Goal: Task Accomplishment & Management: Manage account settings

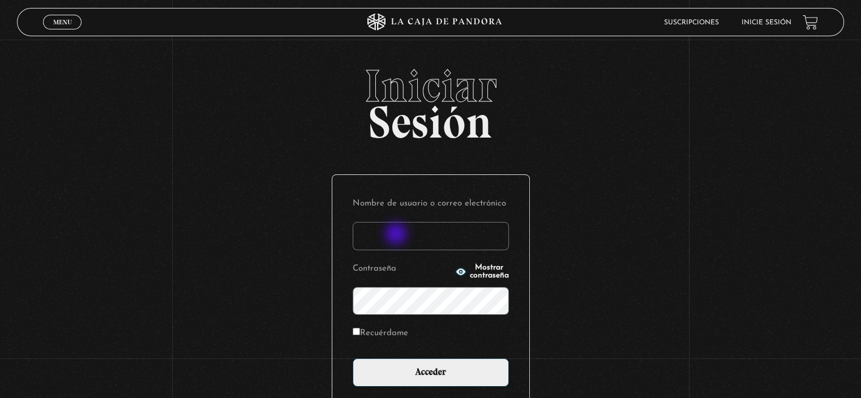
click at [397, 235] on input "Nombre de usuario o correo electrónico" at bounding box center [431, 236] width 156 height 28
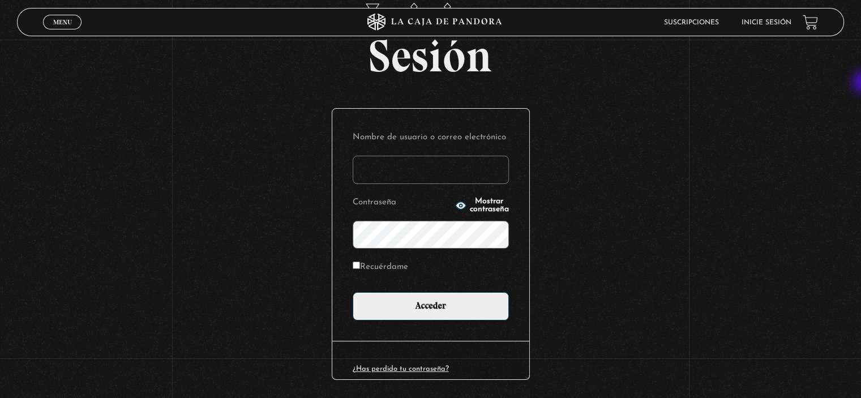
scroll to position [104, 0]
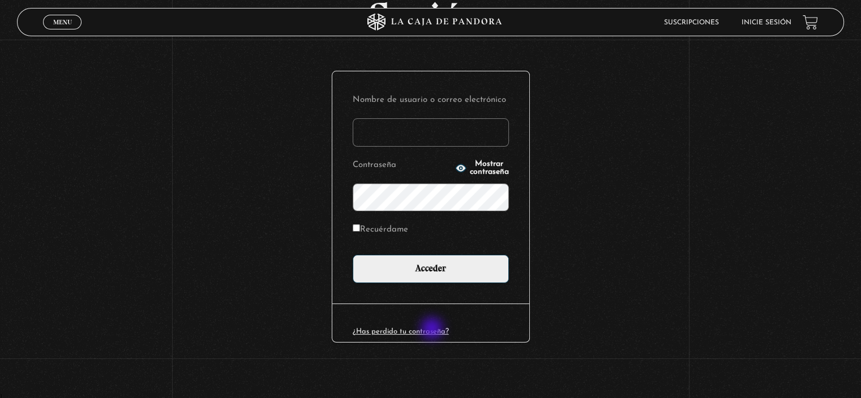
click at [433, 329] on link "¿Has perdido tu contraseña?" at bounding box center [401, 331] width 96 height 7
click at [419, 326] on div "¿Has perdido tu contraseña?" at bounding box center [430, 322] width 197 height 38
click at [414, 332] on link "¿Has perdido tu contraseña?" at bounding box center [401, 331] width 96 height 7
click at [403, 323] on div "¿Has perdido tu contraseña?" at bounding box center [430, 322] width 197 height 38
click at [394, 332] on link "¿Has perdido tu contraseña?" at bounding box center [401, 331] width 96 height 7
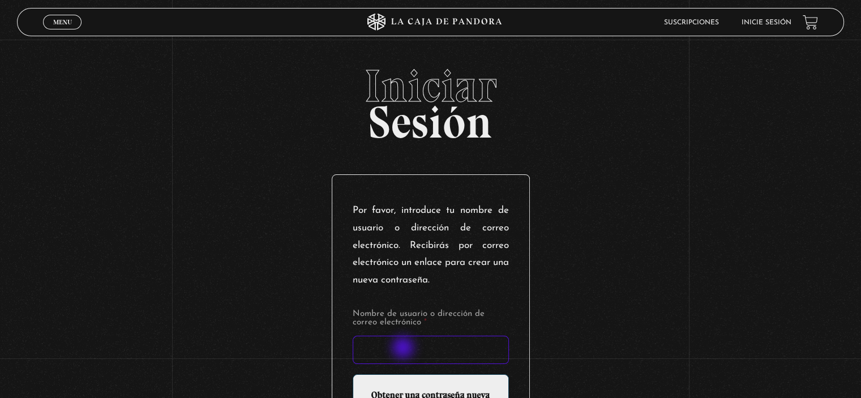
click at [404, 349] on input "Nombre de usuario o dirección de correo electrónico *" at bounding box center [431, 350] width 156 height 28
type input "glorianahernandezbarrientos"
click at [380, 349] on input "Nombre de usuario o dirección de correo electrónico *" at bounding box center [431, 350] width 156 height 28
type input "glorianahernandezbarrientos"
click at [381, 353] on input "Nombre de usuario o dirección de correo electrónico *" at bounding box center [431, 350] width 156 height 28
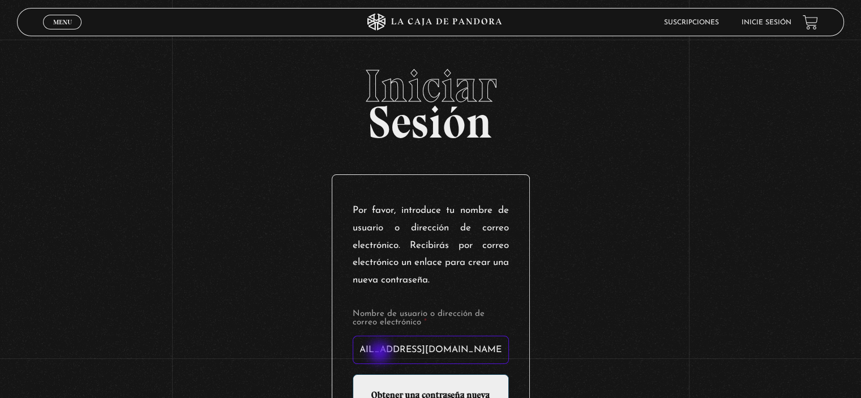
scroll to position [0, 26]
type input "glorianahernandezbarrientos@gmail.com"
click at [353, 374] on input "Obtener una contraseña nueva" at bounding box center [431, 395] width 156 height 43
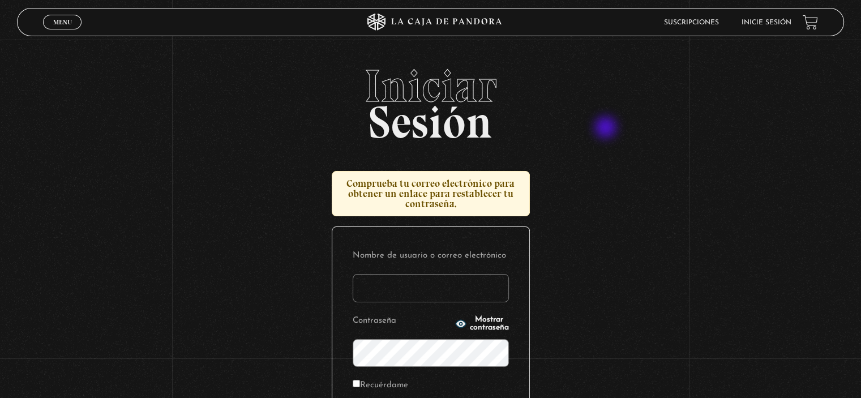
scroll to position [113, 0]
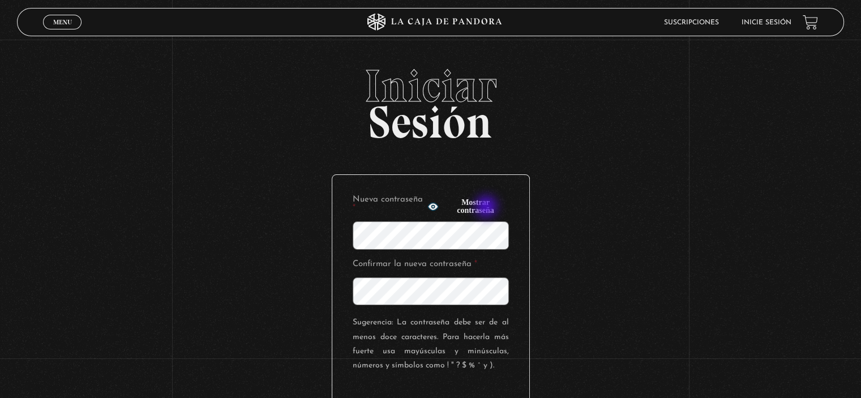
click at [487, 208] on span "Mostrar contraseña" at bounding box center [475, 207] width 66 height 16
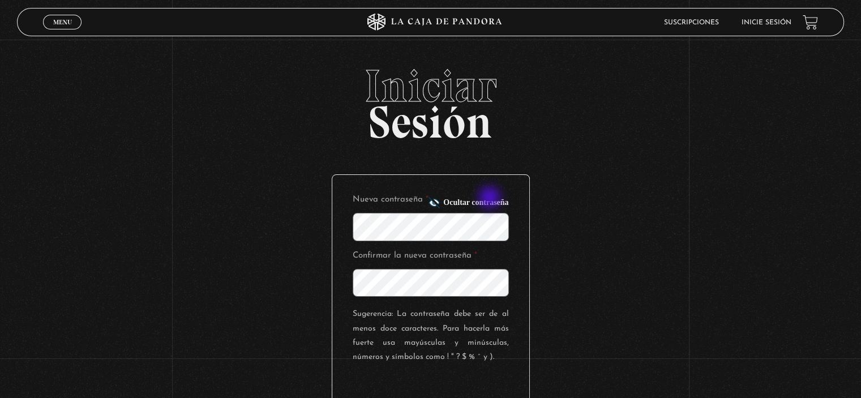
click at [491, 199] on span "Ocultar contraseña" at bounding box center [475, 203] width 65 height 8
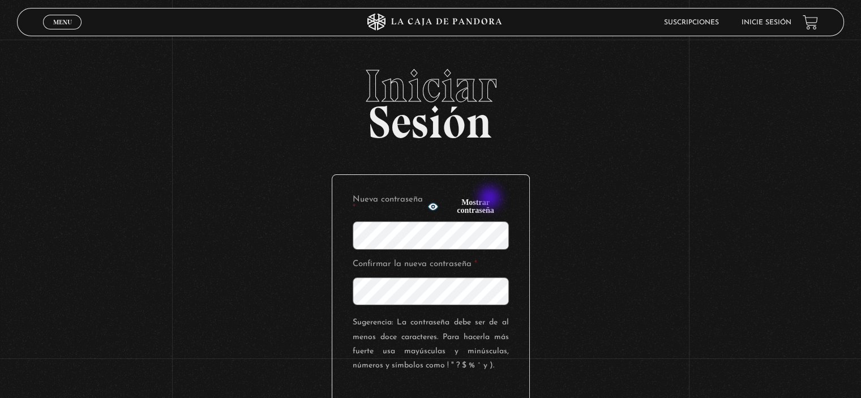
click at [491, 199] on span "Mostrar contraseña" at bounding box center [475, 207] width 66 height 16
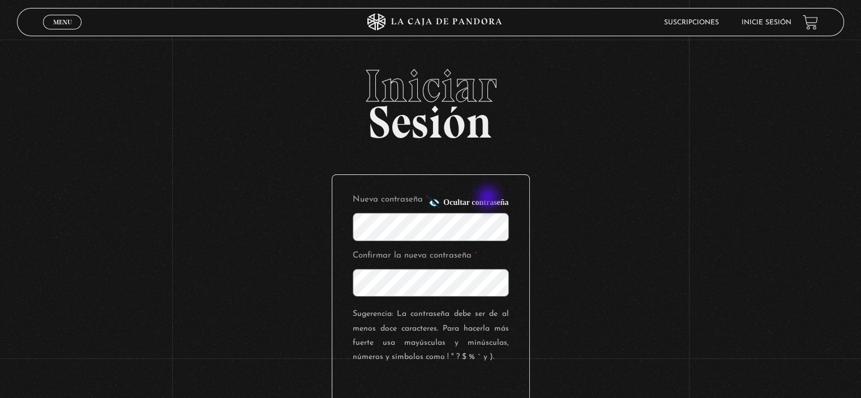
click at [488, 200] on span "Ocultar contraseña" at bounding box center [475, 203] width 65 height 8
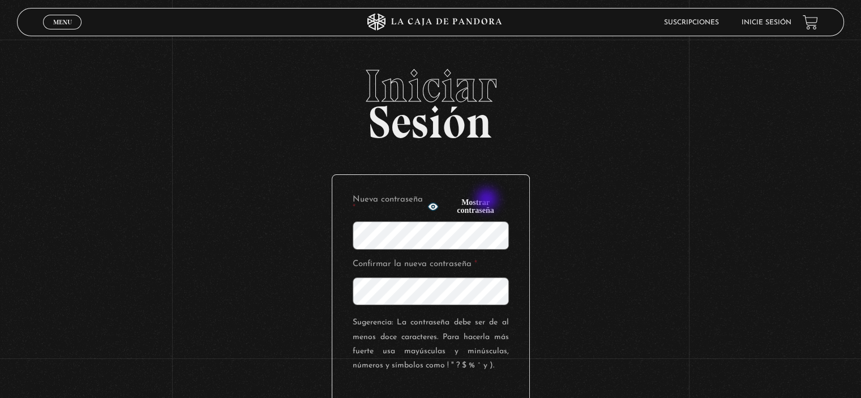
click at [488, 200] on span "Mostrar contraseña" at bounding box center [475, 207] width 66 height 16
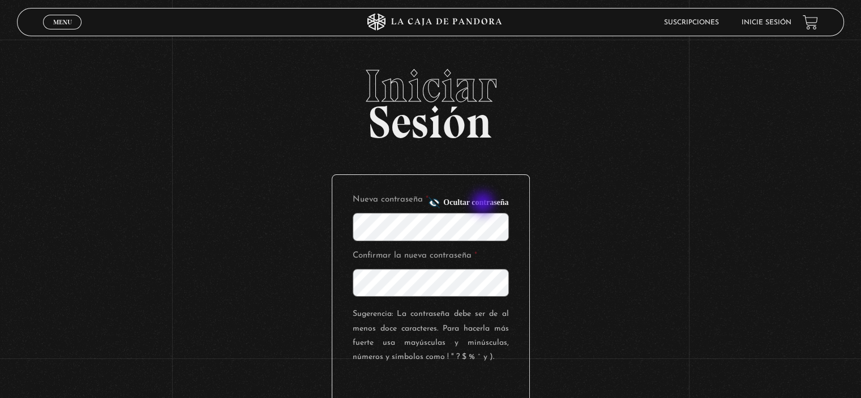
click at [484, 204] on span "Ocultar contraseña" at bounding box center [475, 203] width 65 height 8
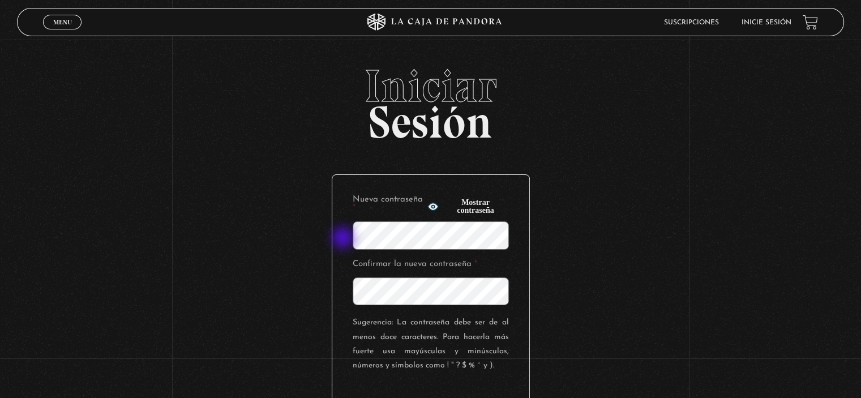
click at [344, 239] on div "Nueva contraseña * Mostrar contraseña Confirmar la nueva contraseña * Sugerenci…" at bounding box center [430, 320] width 197 height 291
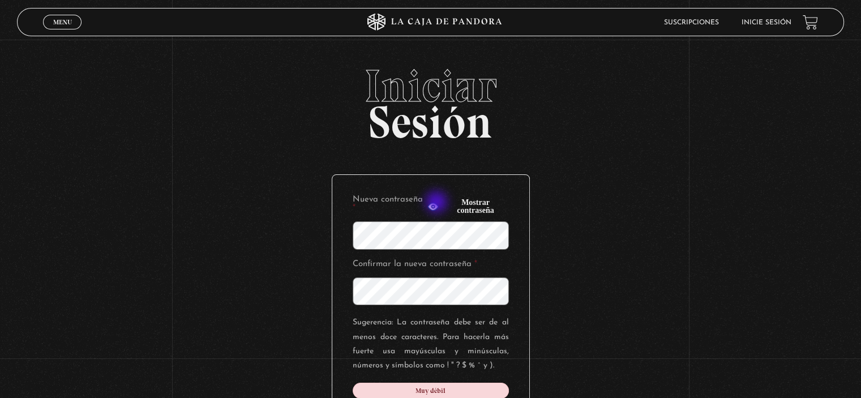
click at [437, 203] on icon "button" at bounding box center [433, 206] width 10 height 7
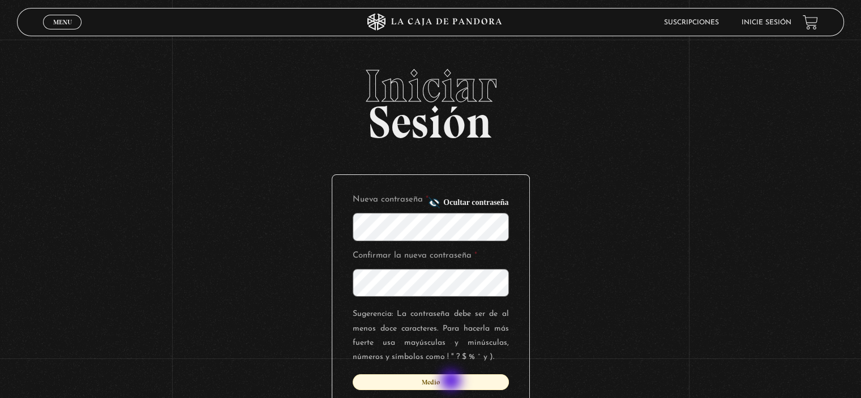
click at [452, 381] on div "Medio" at bounding box center [431, 382] width 156 height 16
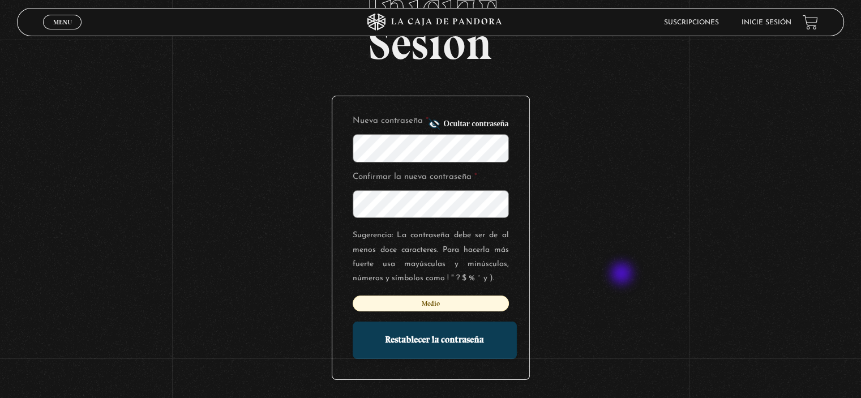
scroll to position [117, 0]
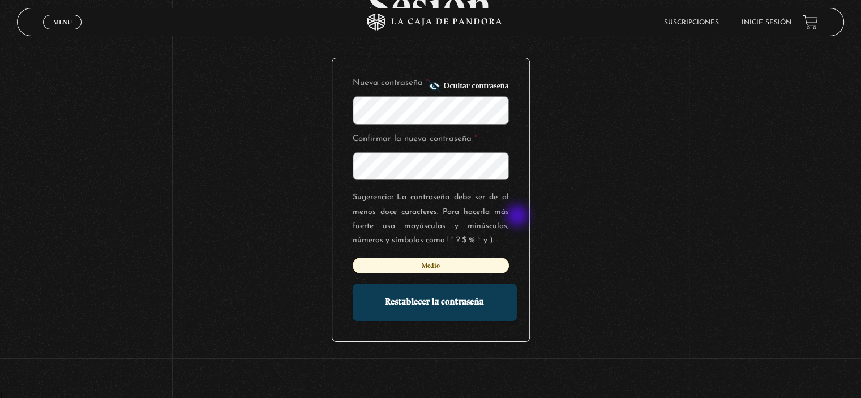
click at [518, 217] on div "Nueva contraseña * Ocultar contraseña Confirmar la nueva contraseña * Sugerenci…" at bounding box center [430, 199] width 197 height 283
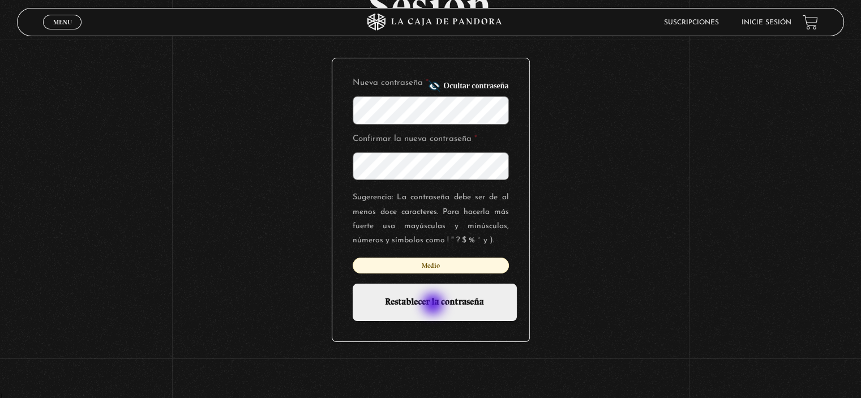
click at [434, 305] on input "Restablecer la contraseña" at bounding box center [435, 301] width 164 height 37
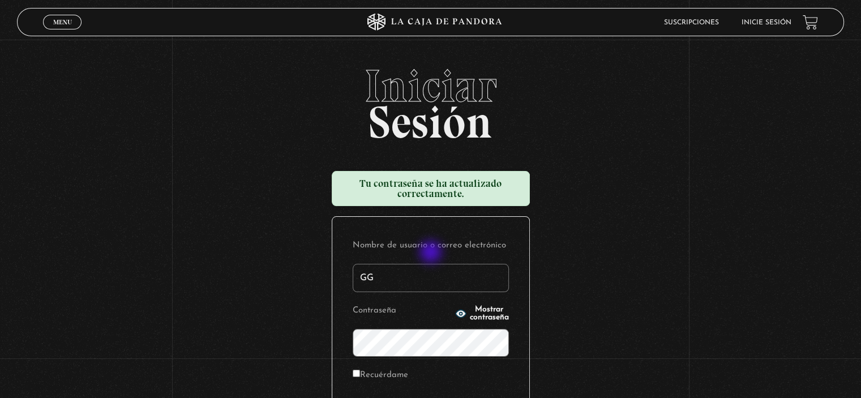
type input "G"
type input "glorianahernandezbarrientos@gmail.com"
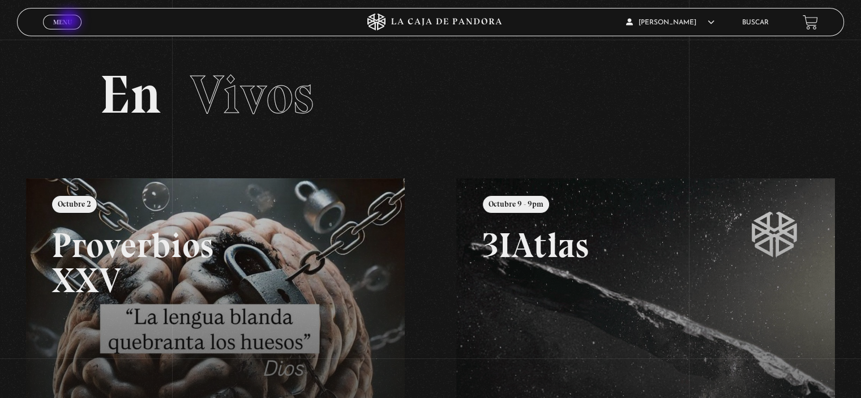
click at [69, 23] on span "Menu" at bounding box center [62, 22] width 19 height 7
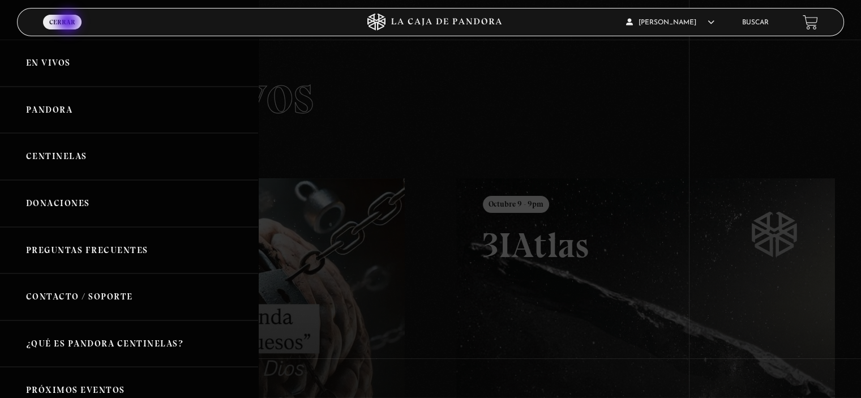
click at [69, 28] on span "Menu" at bounding box center [62, 32] width 19 height 8
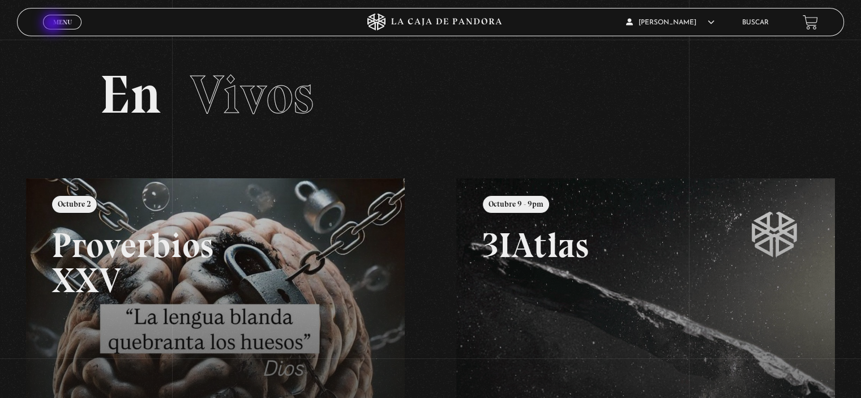
click at [54, 24] on span "Menu" at bounding box center [62, 22] width 19 height 7
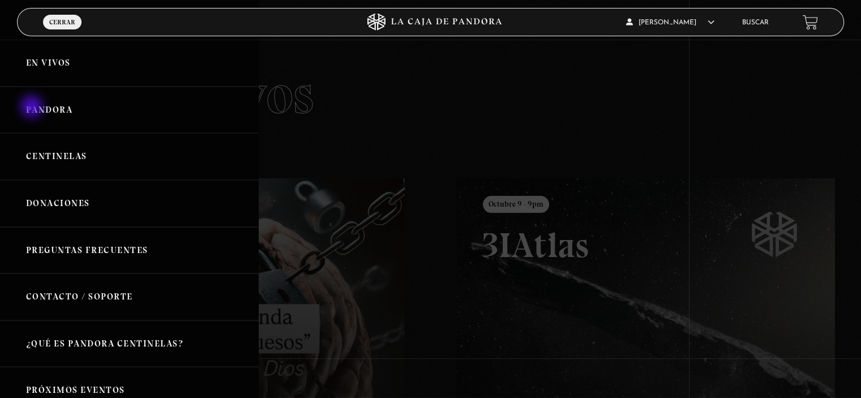
click at [33, 108] on link "Pandora" at bounding box center [129, 110] width 258 height 47
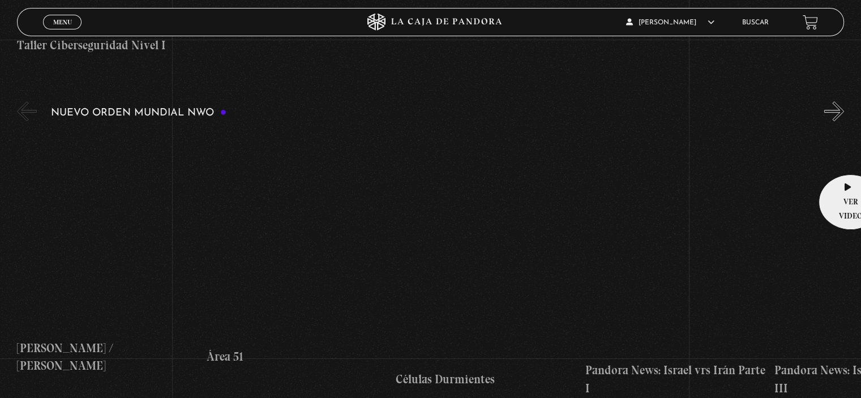
scroll to position [736, 0]
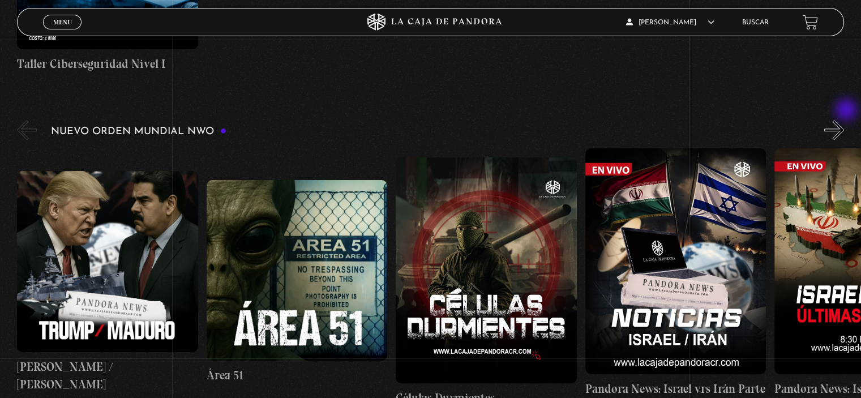
click at [844, 120] on button "»" at bounding box center [834, 130] width 20 height 20
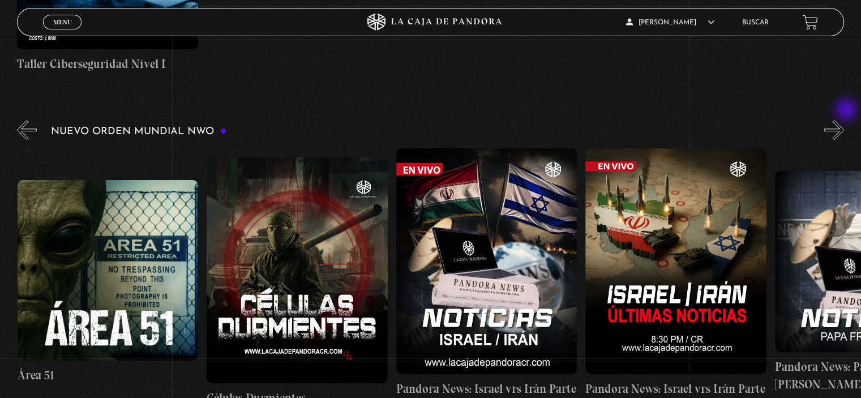
click at [844, 120] on button "»" at bounding box center [834, 130] width 20 height 20
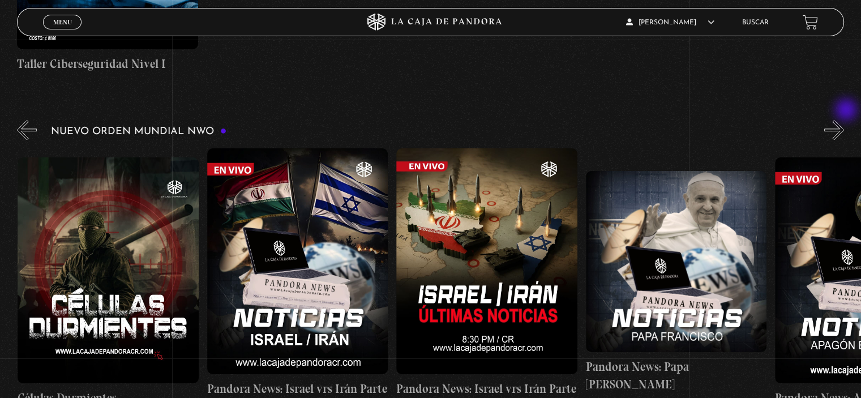
click at [844, 120] on button "»" at bounding box center [834, 130] width 20 height 20
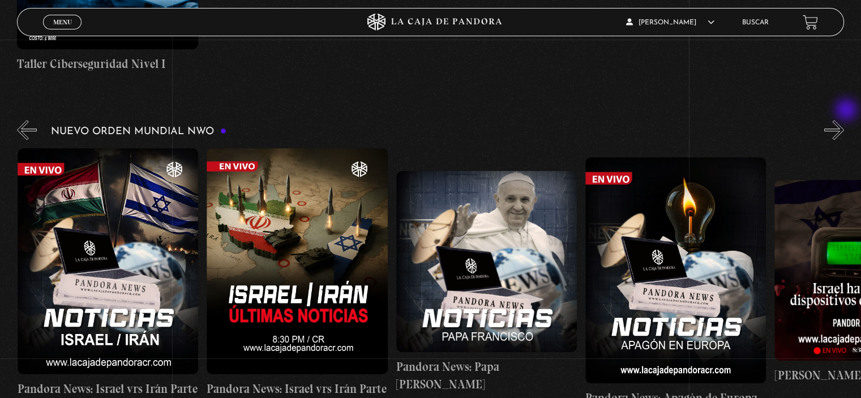
click at [844, 120] on button "»" at bounding box center [834, 130] width 20 height 20
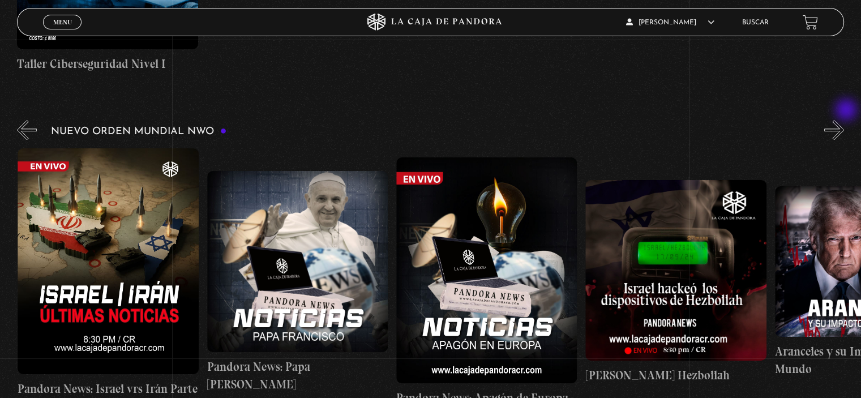
click at [844, 120] on button "»" at bounding box center [834, 130] width 20 height 20
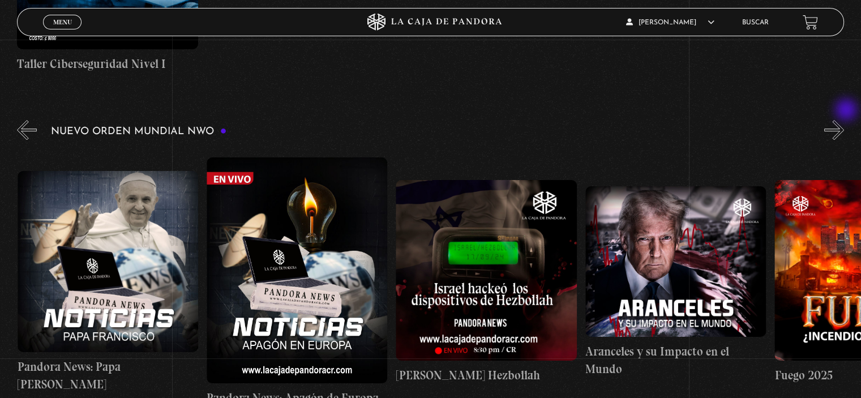
click at [844, 120] on button "»" at bounding box center [834, 130] width 20 height 20
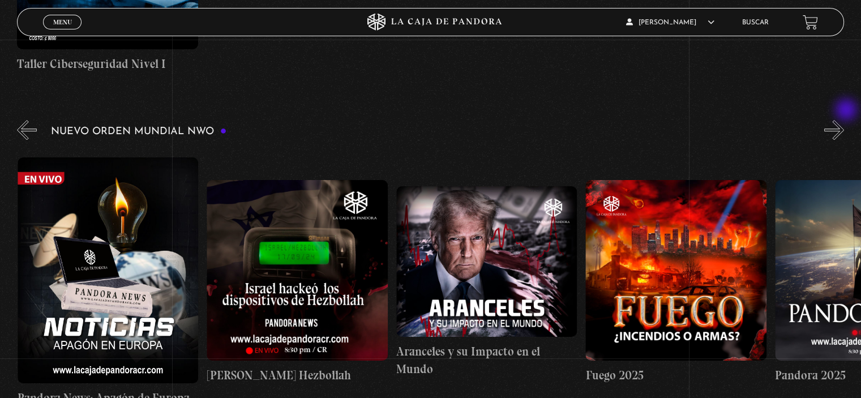
click at [844, 120] on button "»" at bounding box center [834, 130] width 20 height 20
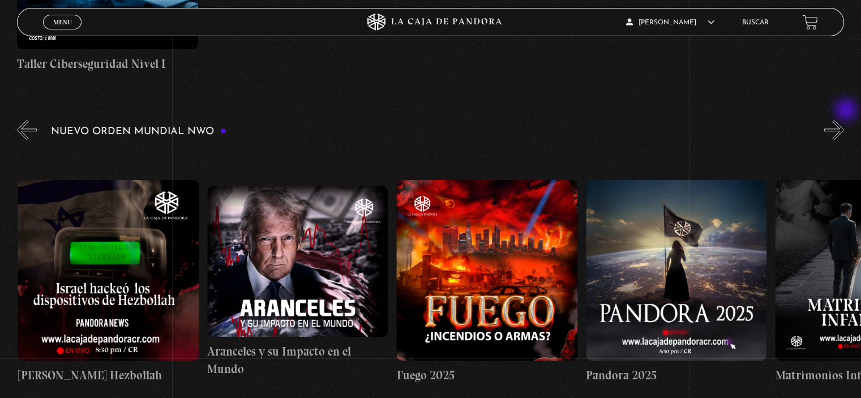
click at [844, 120] on button "»" at bounding box center [834, 130] width 20 height 20
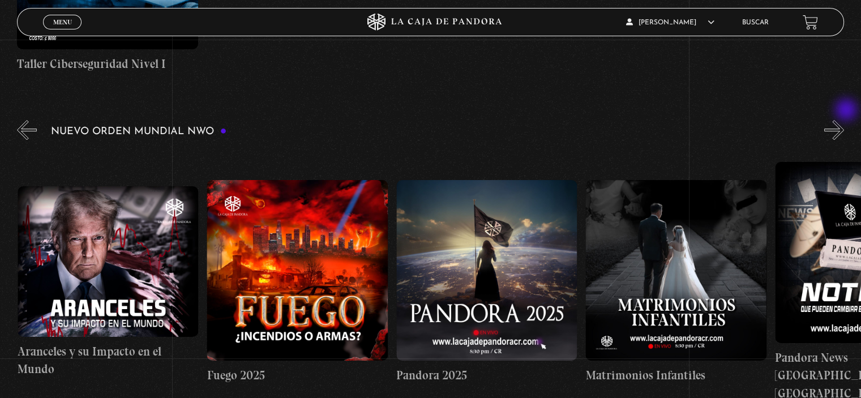
click at [844, 120] on button "»" at bounding box center [834, 130] width 20 height 20
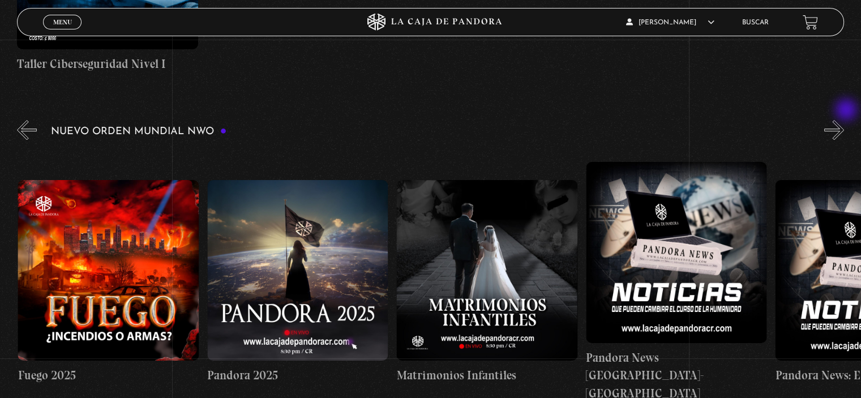
click at [844, 120] on button "»" at bounding box center [834, 130] width 20 height 20
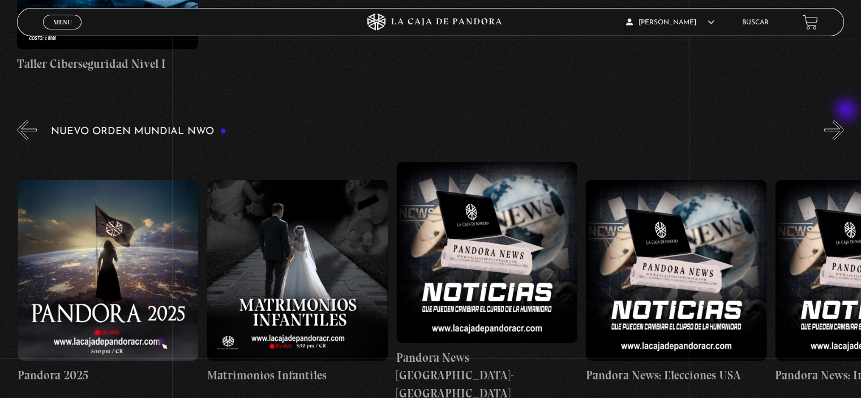
click at [844, 120] on button "»" at bounding box center [834, 130] width 20 height 20
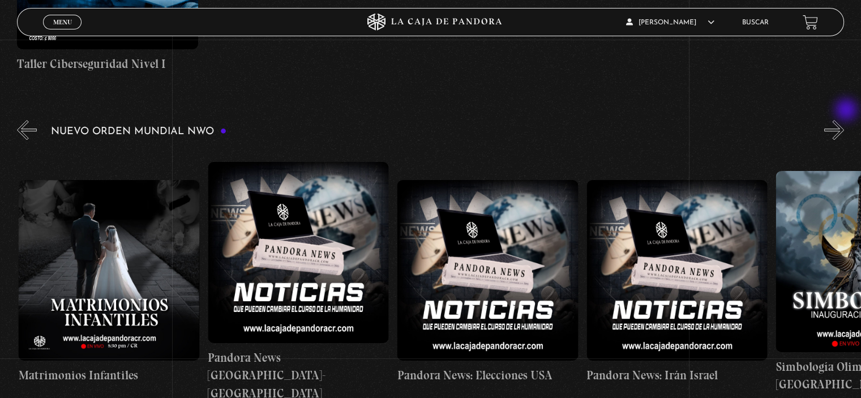
click at [844, 120] on button "»" at bounding box center [834, 130] width 20 height 20
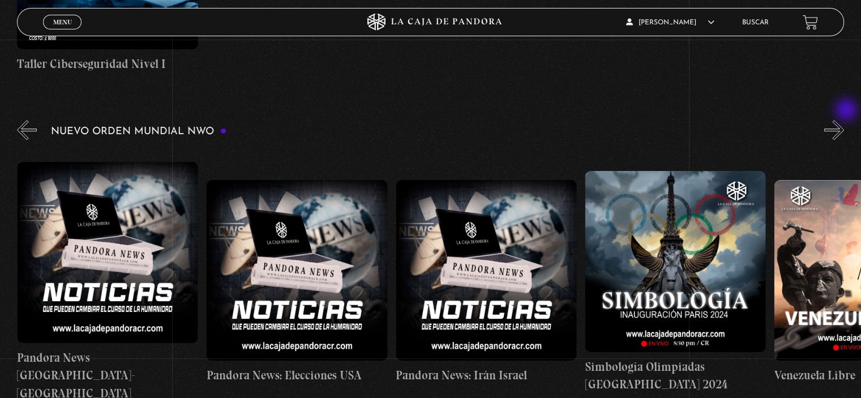
click at [844, 120] on button "»" at bounding box center [834, 130] width 20 height 20
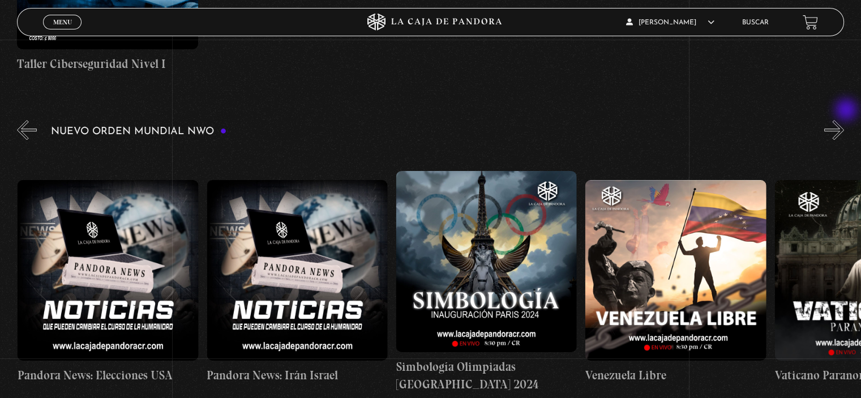
click at [844, 120] on button "»" at bounding box center [834, 130] width 20 height 20
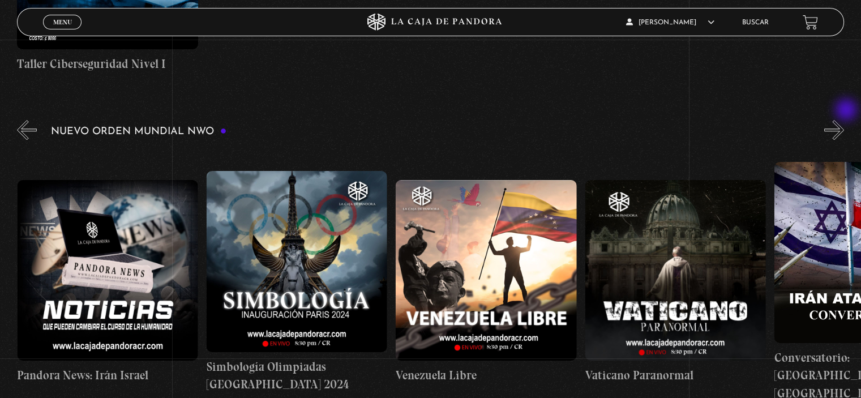
click at [844, 120] on button "»" at bounding box center [834, 130] width 20 height 20
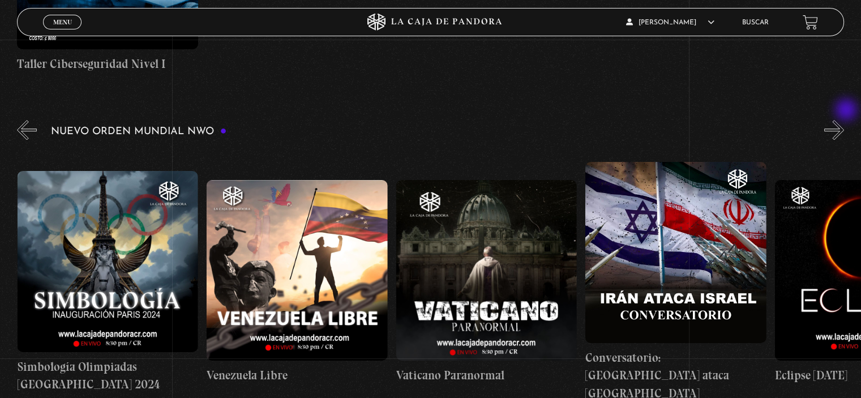
click at [844, 120] on button "»" at bounding box center [834, 130] width 20 height 20
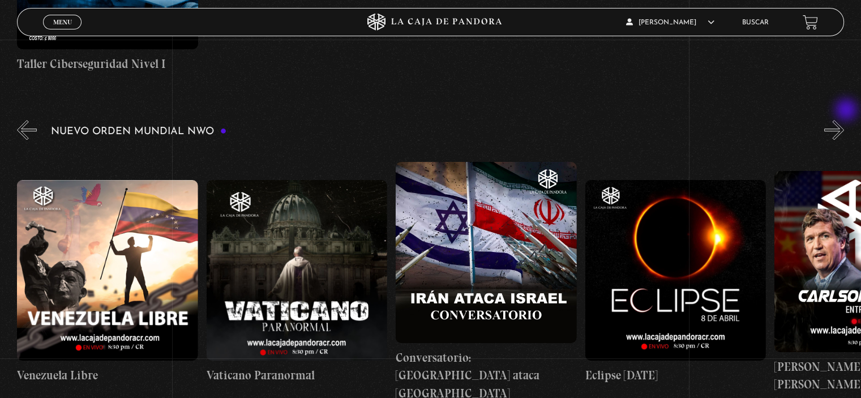
click at [844, 120] on button "»" at bounding box center [834, 130] width 20 height 20
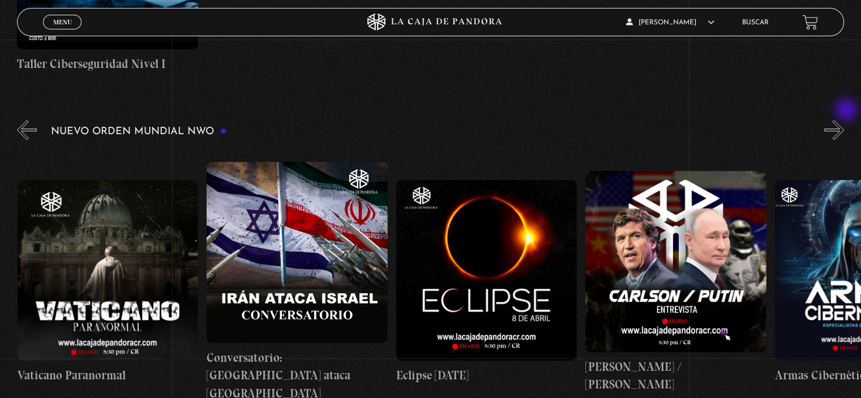
click at [844, 120] on button "»" at bounding box center [834, 130] width 20 height 20
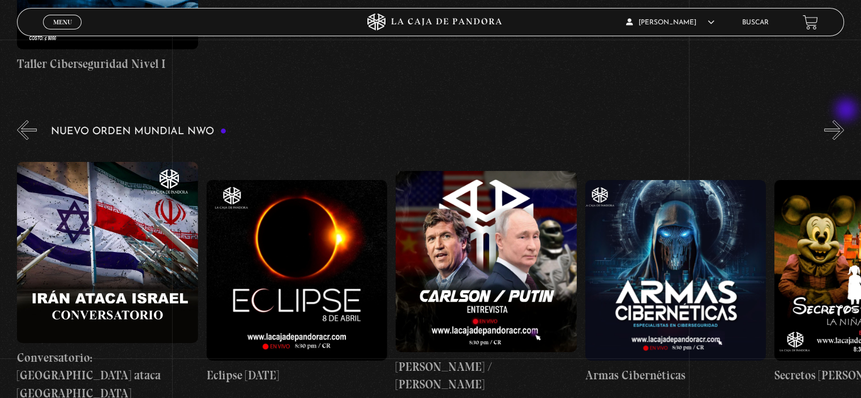
click at [844, 120] on button "»" at bounding box center [834, 130] width 20 height 20
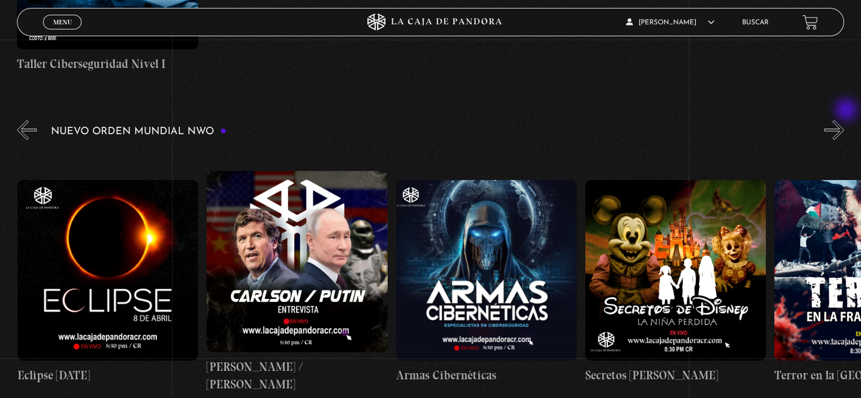
click at [844, 120] on button "»" at bounding box center [834, 130] width 20 height 20
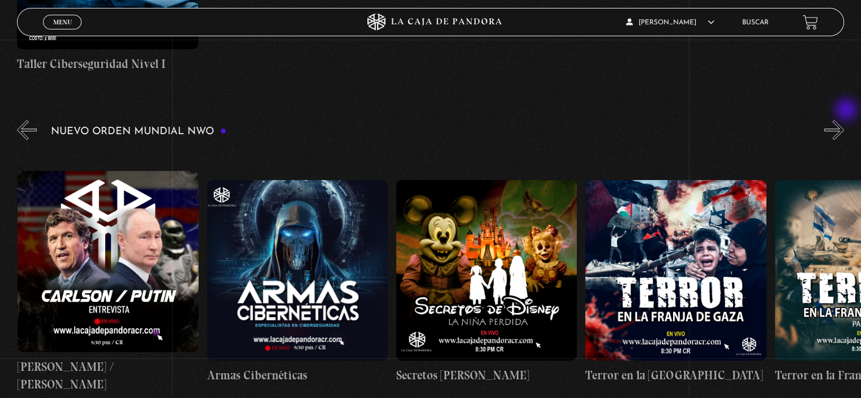
click at [844, 120] on button "»" at bounding box center [834, 130] width 20 height 20
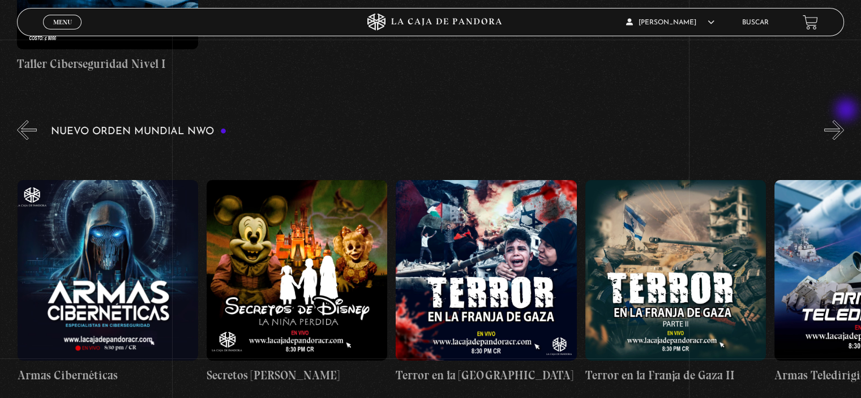
click at [844, 120] on button "»" at bounding box center [834, 130] width 20 height 20
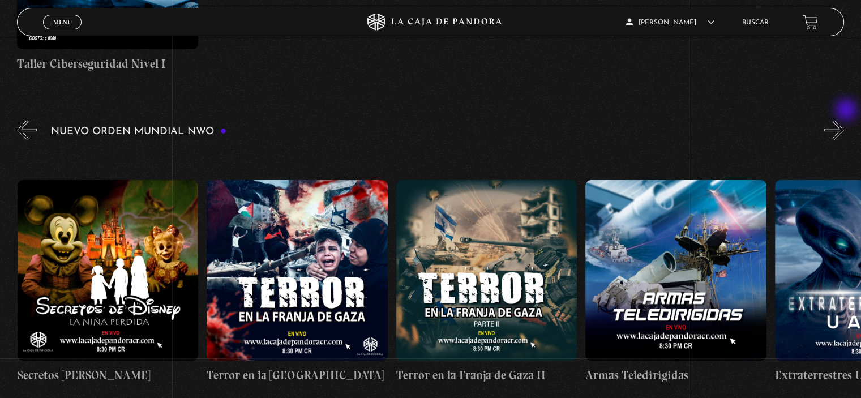
click at [844, 120] on button "»" at bounding box center [834, 130] width 20 height 20
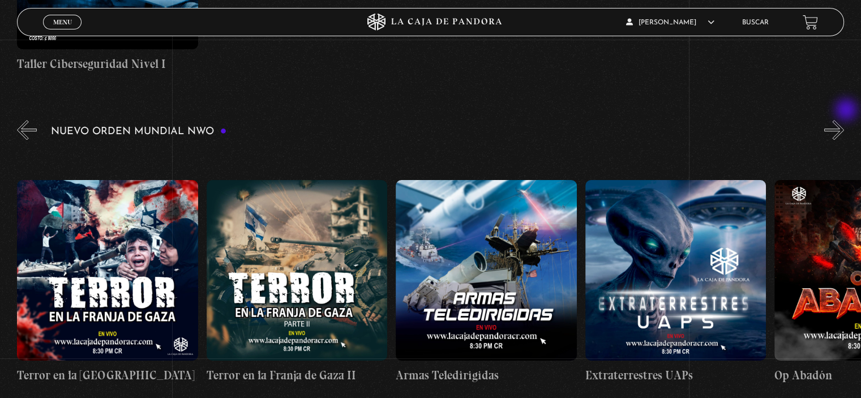
click at [844, 120] on button "»" at bounding box center [834, 130] width 20 height 20
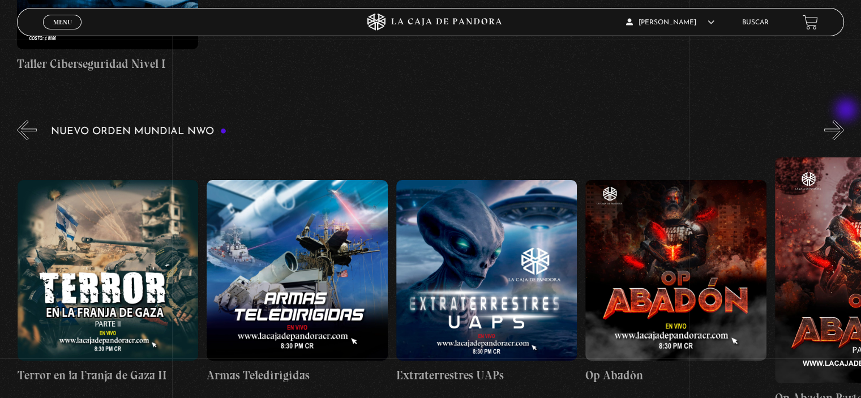
click at [844, 120] on button "»" at bounding box center [834, 130] width 20 height 20
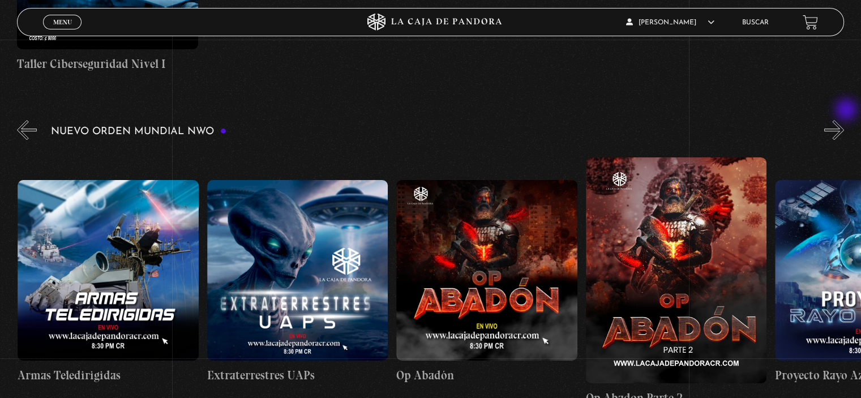
click at [844, 120] on button "»" at bounding box center [834, 130] width 20 height 20
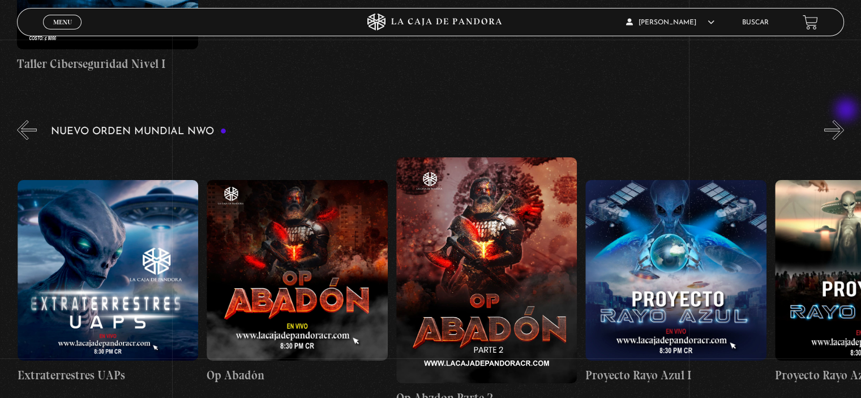
click at [844, 120] on button "»" at bounding box center [834, 130] width 20 height 20
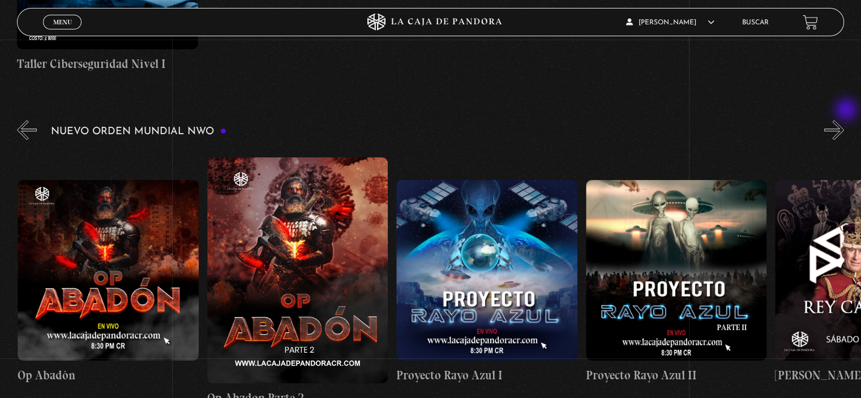
click at [844, 120] on button "»" at bounding box center [834, 130] width 20 height 20
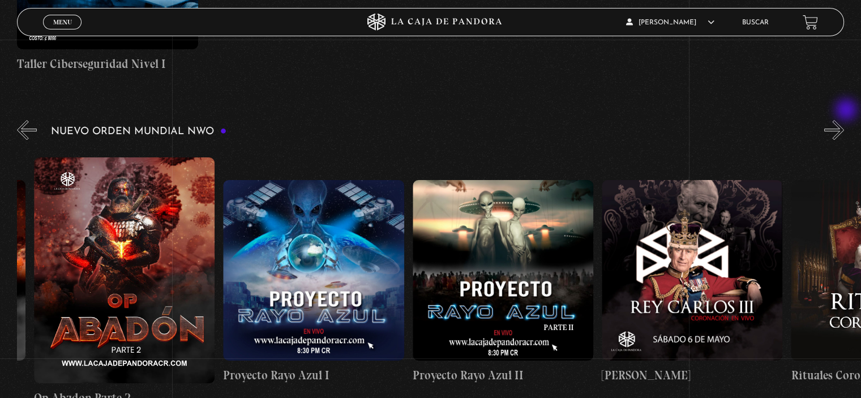
click at [844, 120] on button "»" at bounding box center [834, 130] width 20 height 20
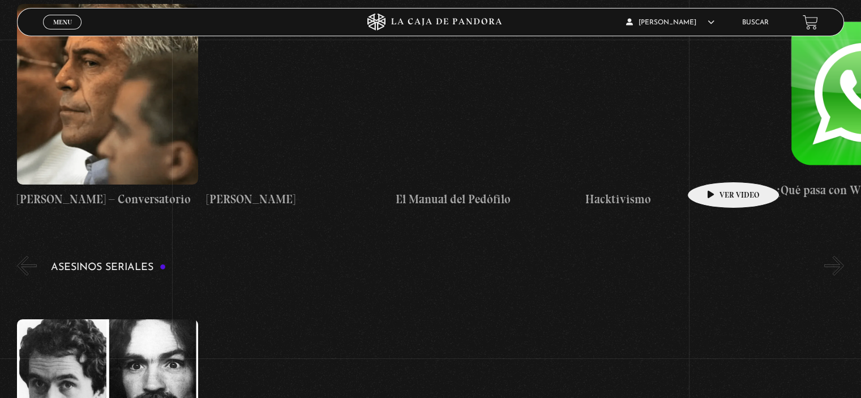
scroll to position [3565, 0]
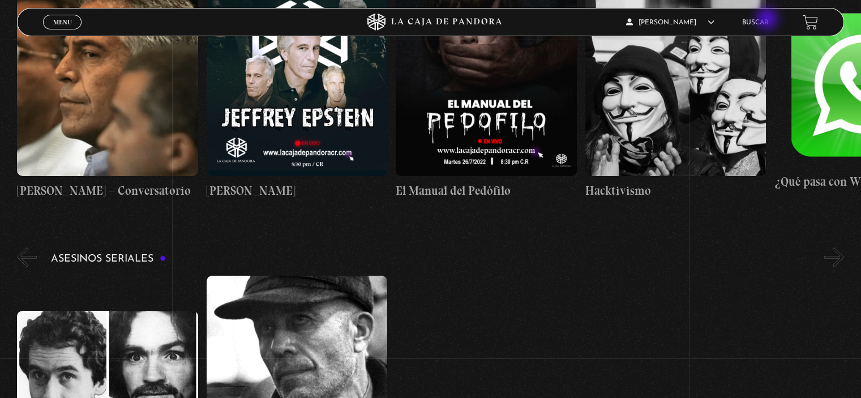
click at [768, 20] on link "Buscar" at bounding box center [755, 22] width 27 height 7
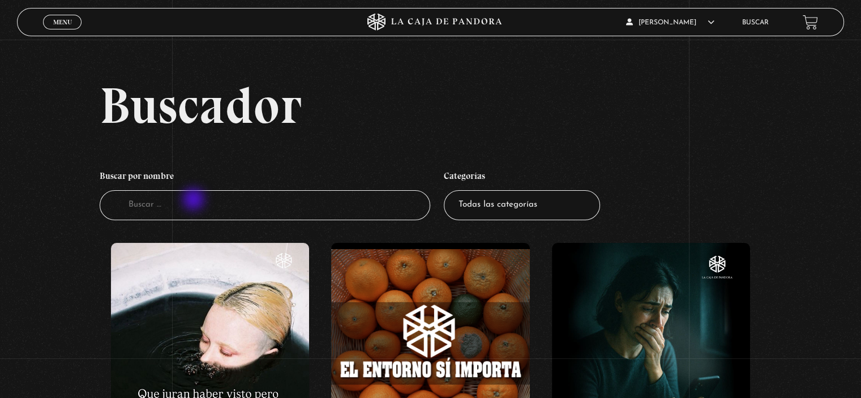
click at [195, 200] on input "Buscador" at bounding box center [265, 205] width 330 height 30
type input "libertad"
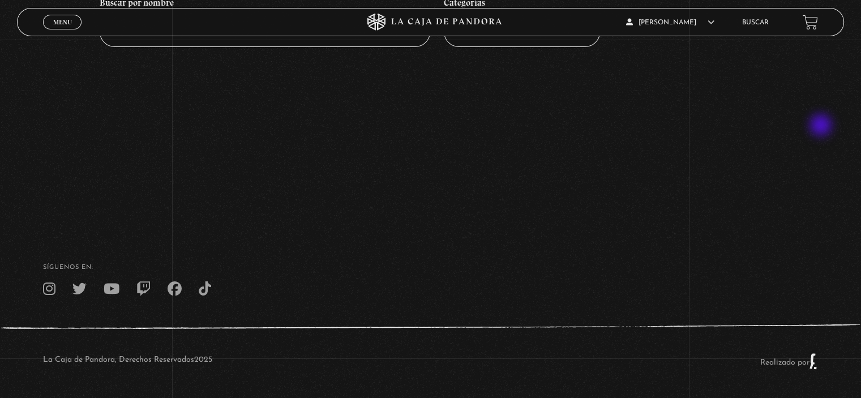
scroll to position [174, 0]
